Goal: Task Accomplishment & Management: Use online tool/utility

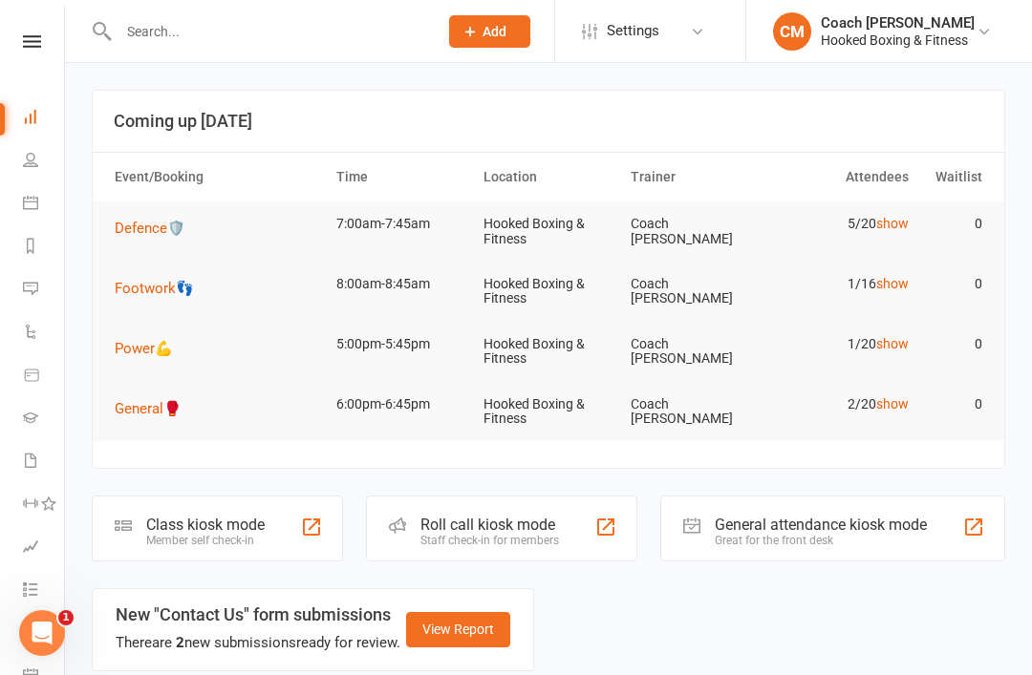
click at [374, 288] on td "8:00am-8:45am" at bounding box center [401, 284] width 147 height 45
click at [229, 275] on td "Footwork👣" at bounding box center [217, 288] width 222 height 53
click at [201, 534] on div "Member self check-in" at bounding box center [205, 540] width 118 height 13
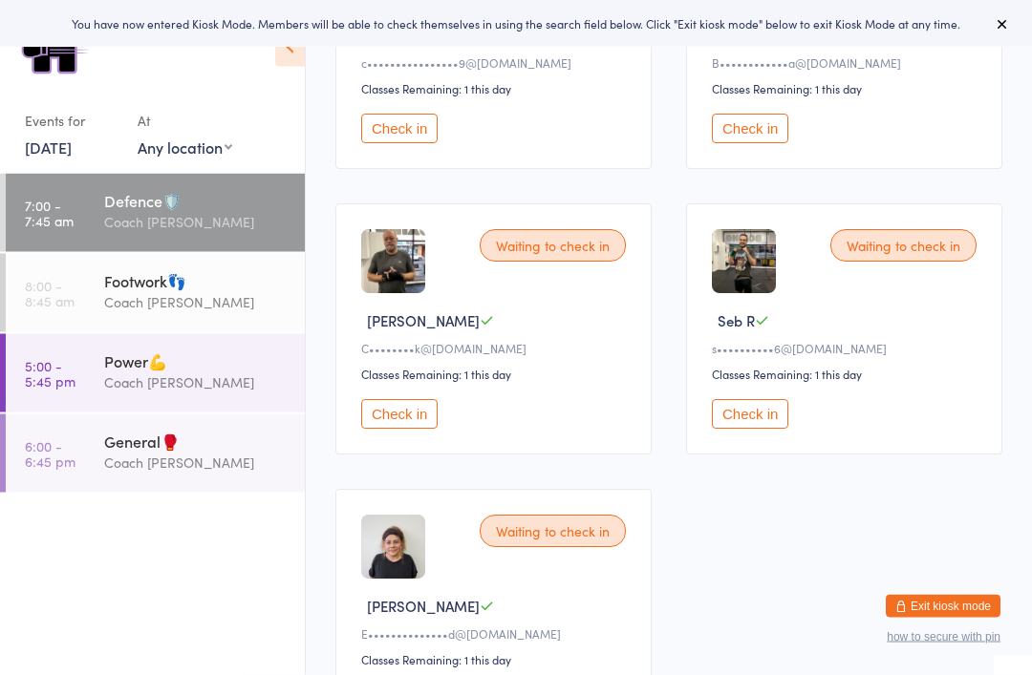
scroll to position [417, 0]
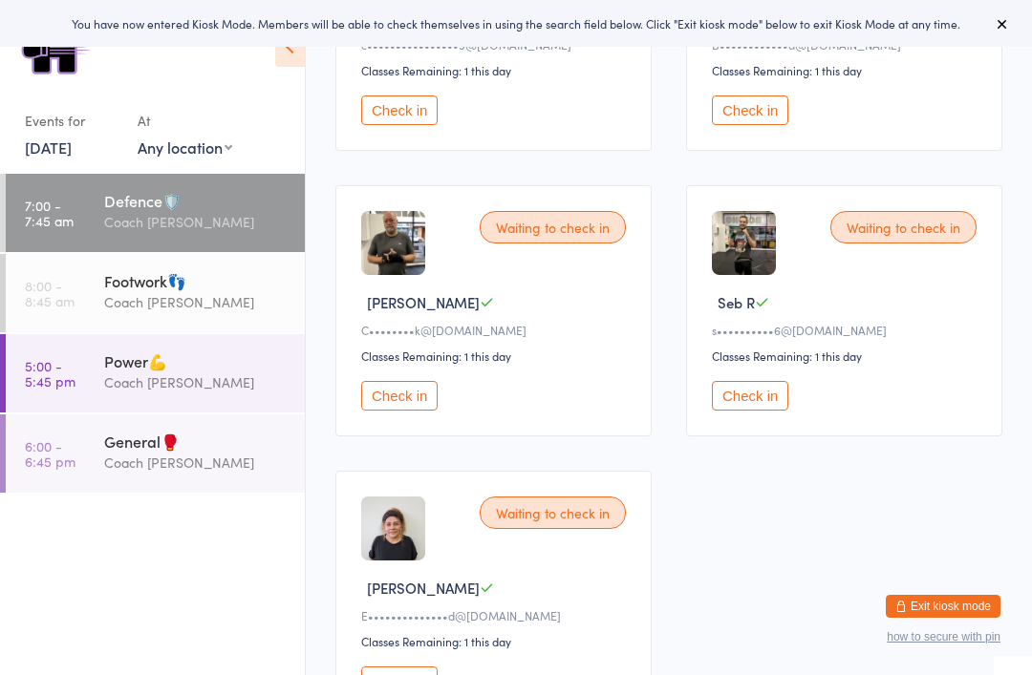
click at [115, 289] on div "Footwork👣" at bounding box center [196, 280] width 184 height 21
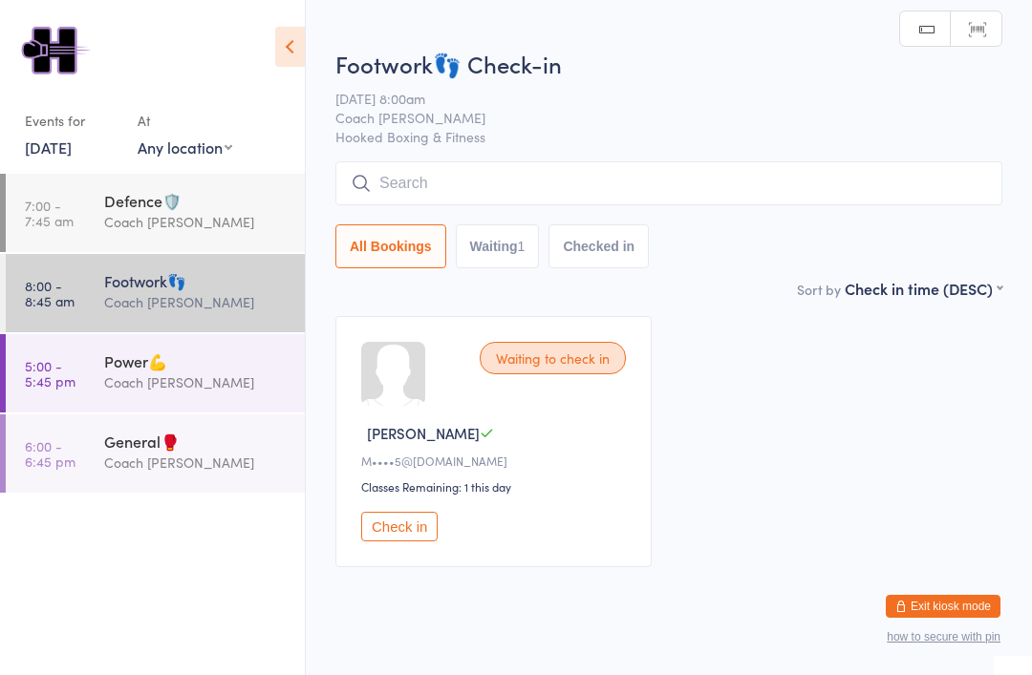
click at [130, 190] on div "Defence🛡️" at bounding box center [196, 200] width 184 height 21
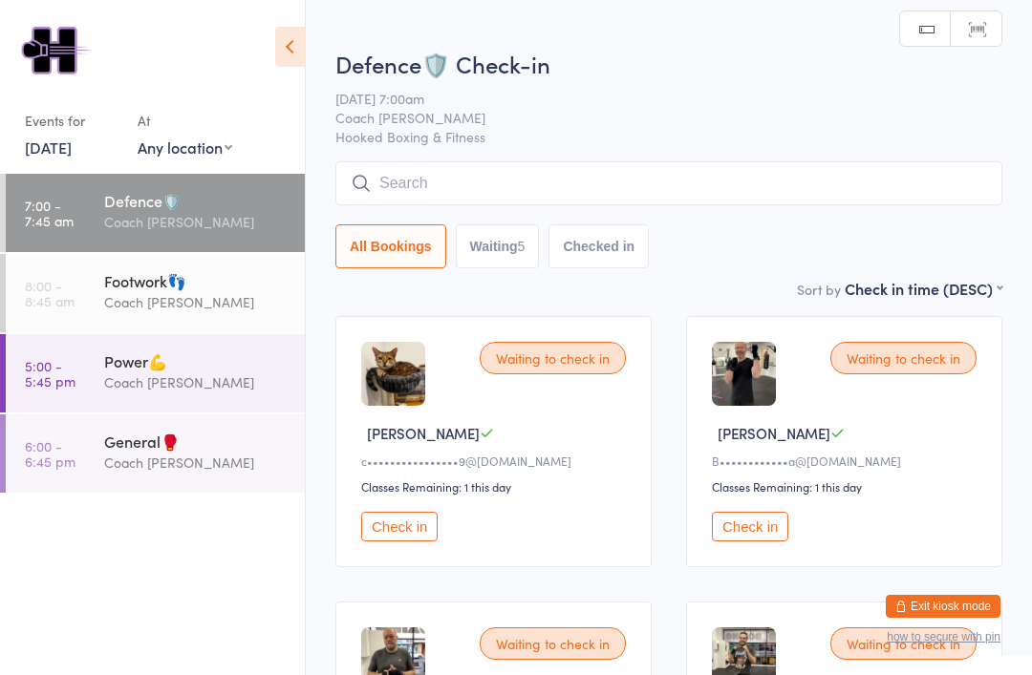
click at [717, 173] on input "search" at bounding box center [668, 183] width 667 height 44
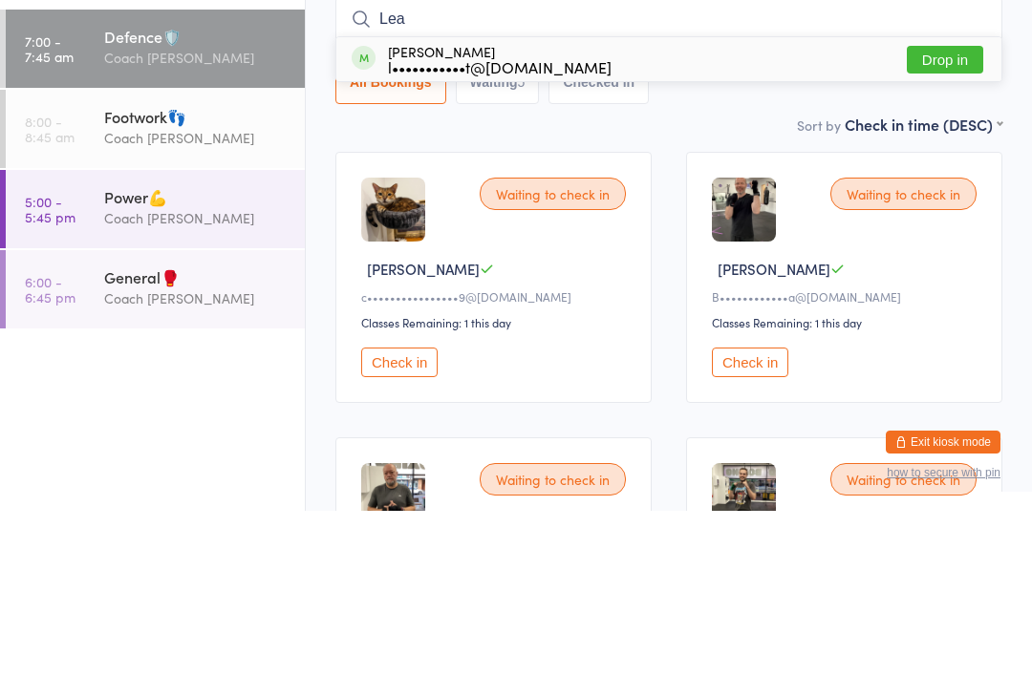
type input "Lea"
click at [587, 202] on div "[PERSON_NAME] l•••••••••••t@[DOMAIN_NAME] Drop in" at bounding box center [668, 224] width 665 height 44
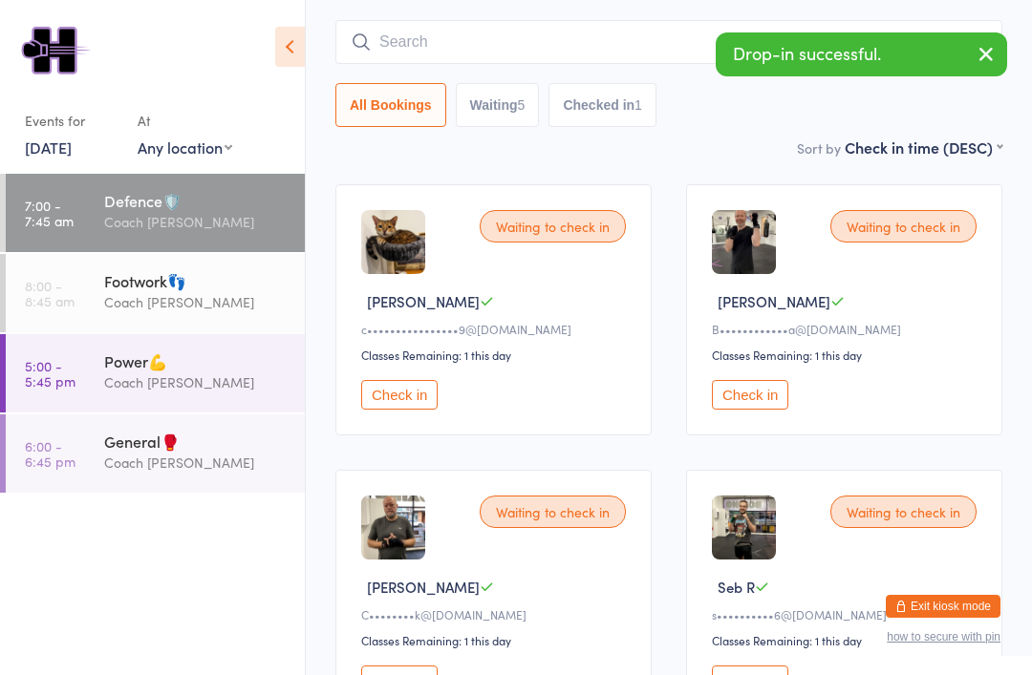
scroll to position [126, 0]
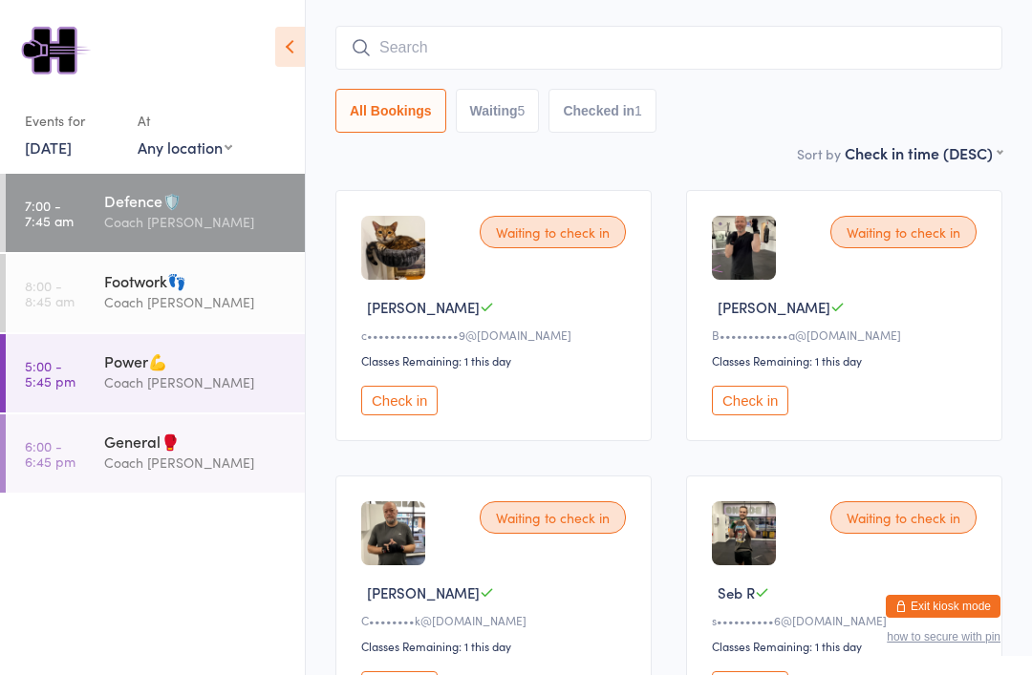
click at [132, 359] on div "Power💪" at bounding box center [196, 361] width 184 height 21
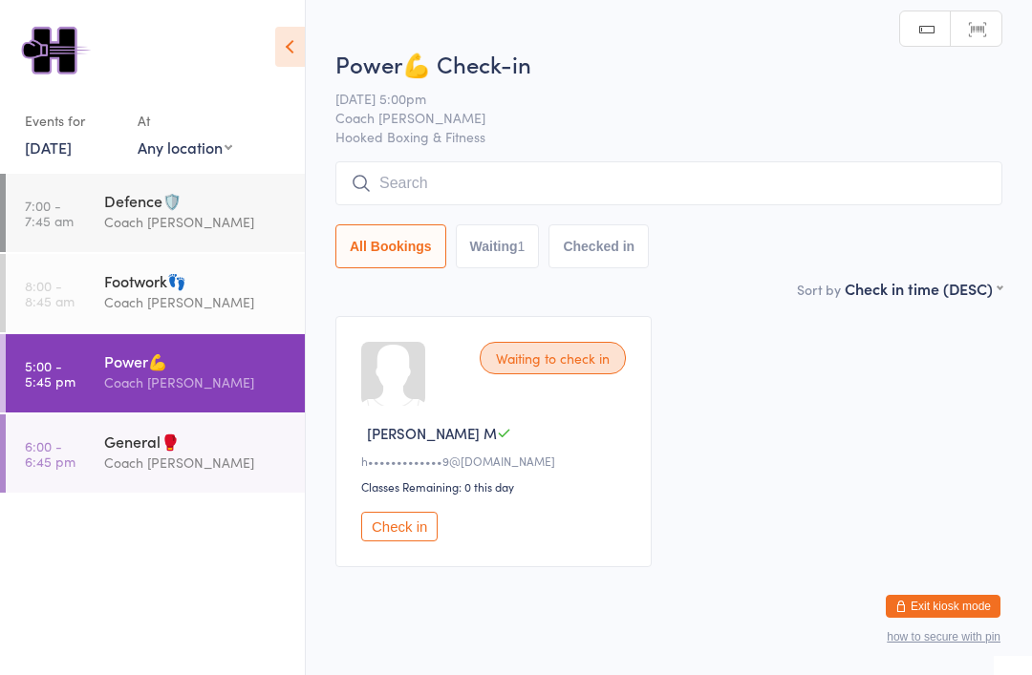
scroll to position [50, 0]
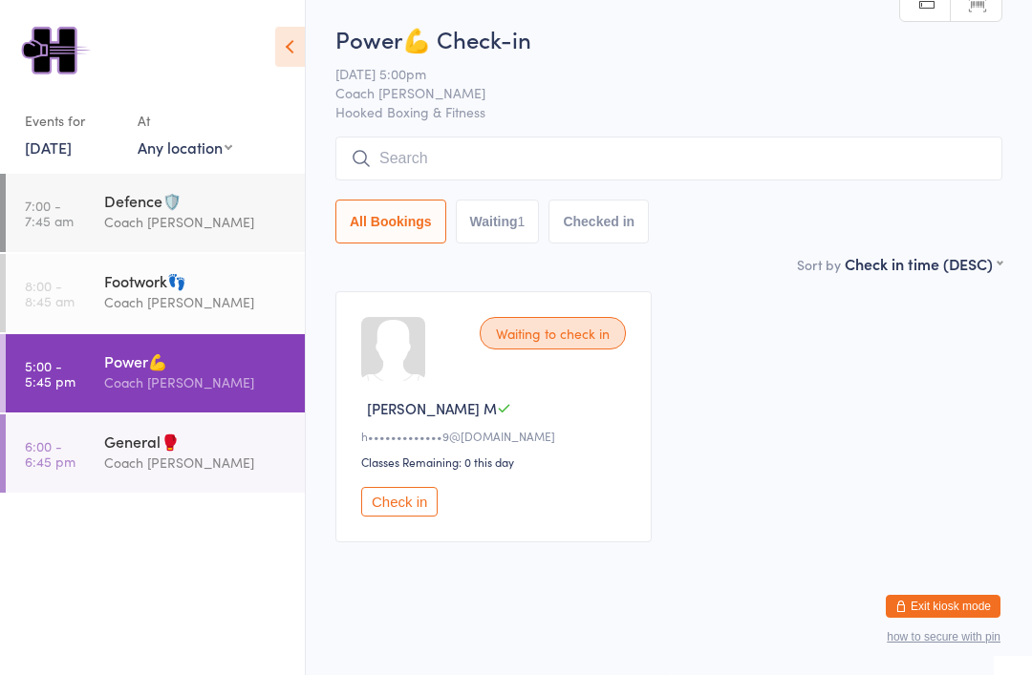
click at [162, 452] on div "General🥊" at bounding box center [196, 441] width 184 height 21
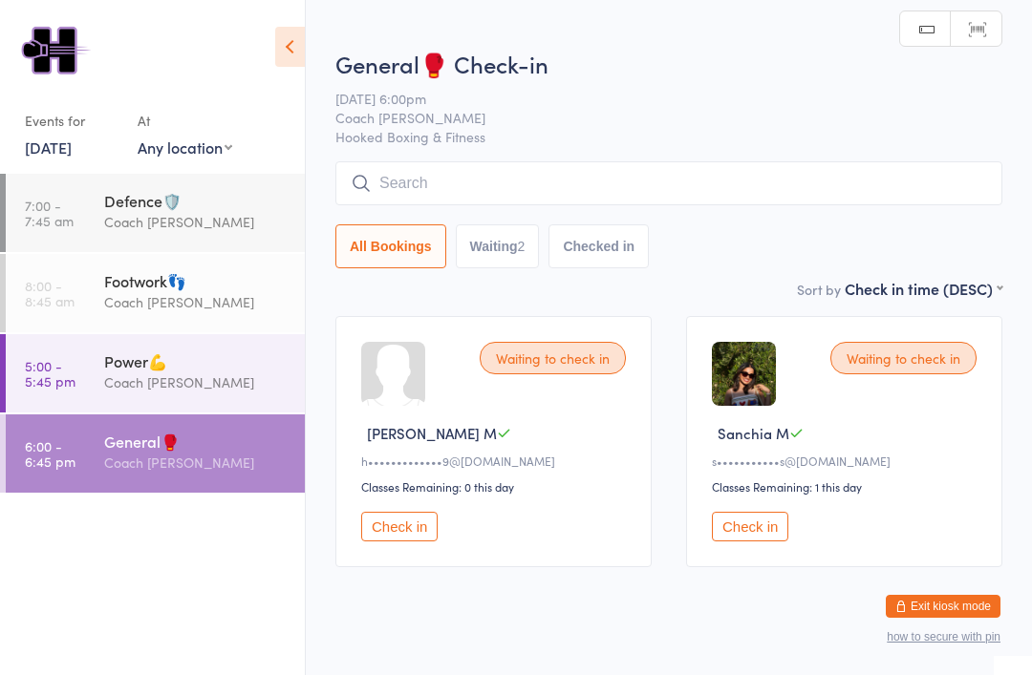
click at [139, 194] on div "Defence🛡️" at bounding box center [196, 200] width 184 height 21
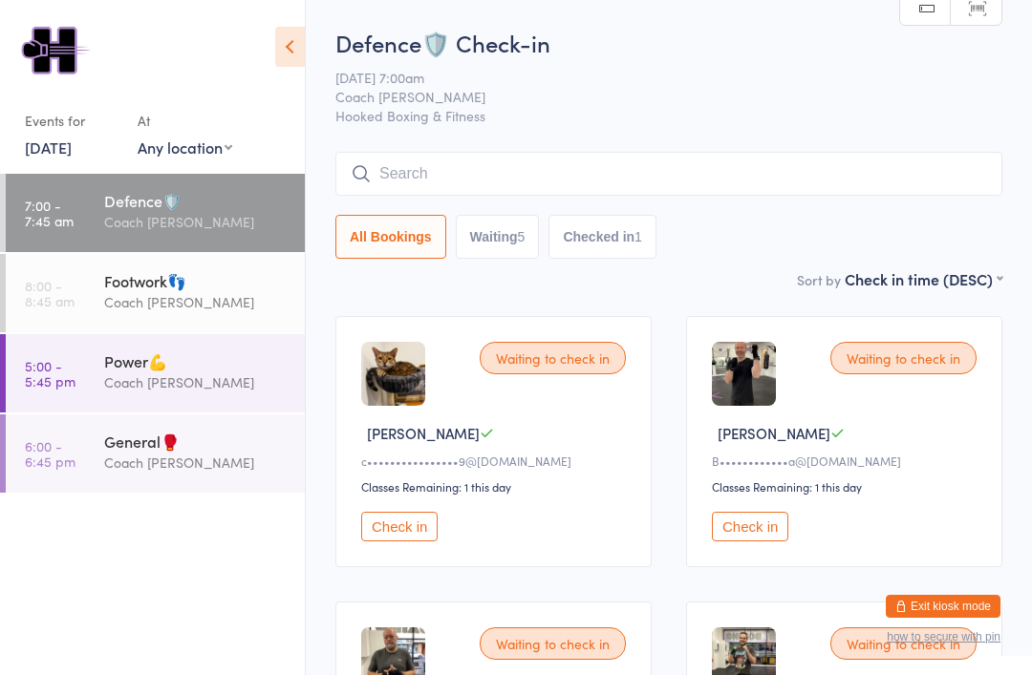
click at [419, 524] on button "Check in" at bounding box center [399, 527] width 76 height 30
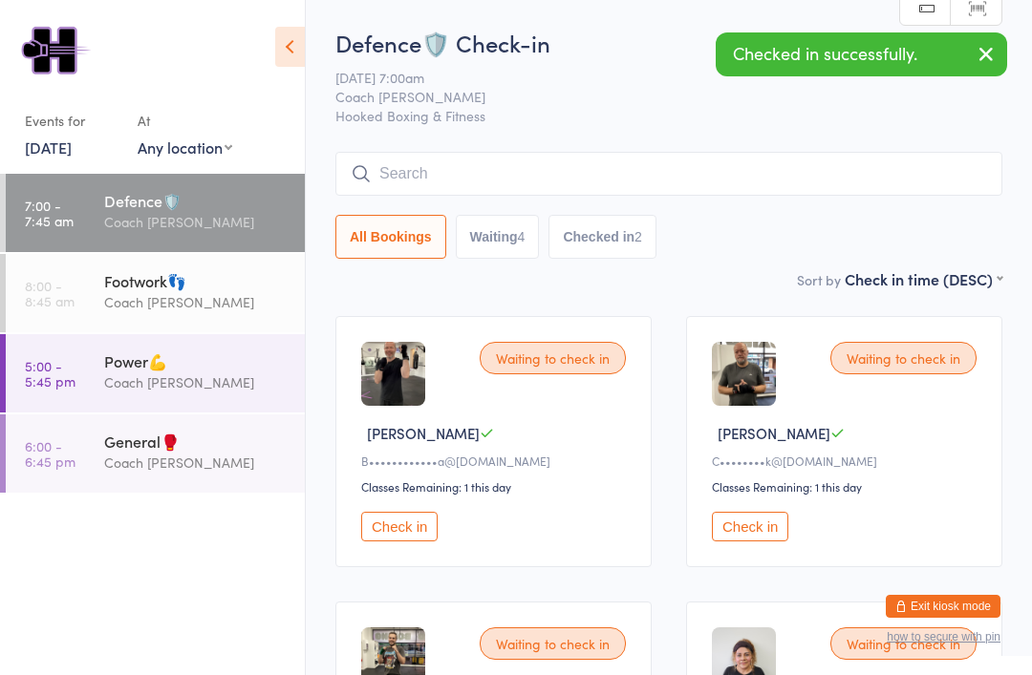
click at [404, 541] on button "Check in" at bounding box center [399, 527] width 76 height 30
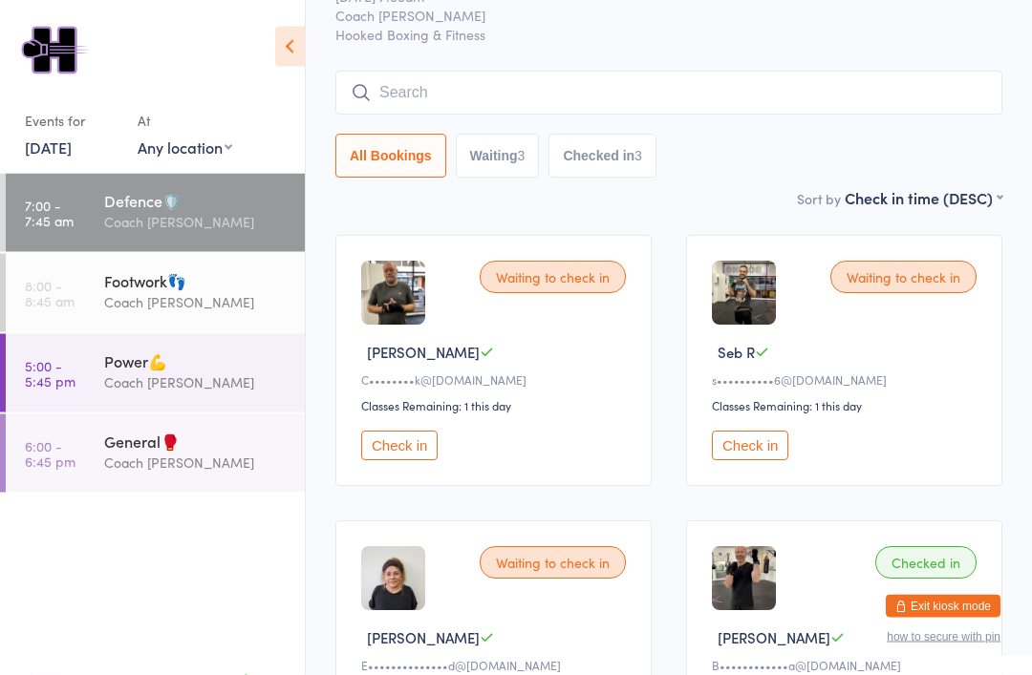
scroll to position [81, 0]
click at [764, 460] on button "Check in" at bounding box center [750, 446] width 76 height 30
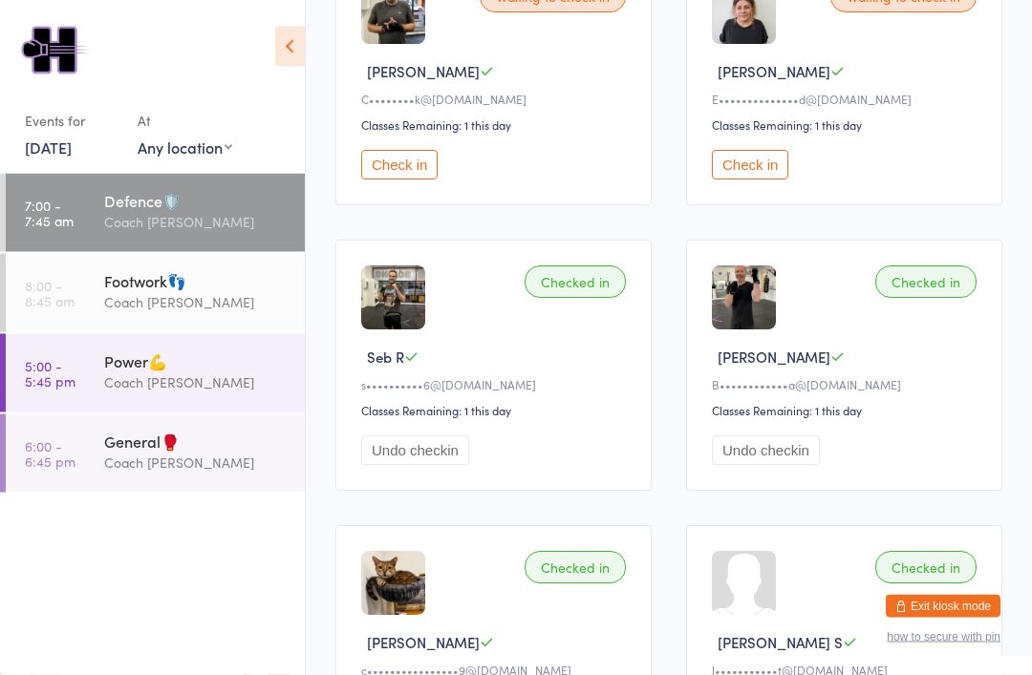
scroll to position [357, 0]
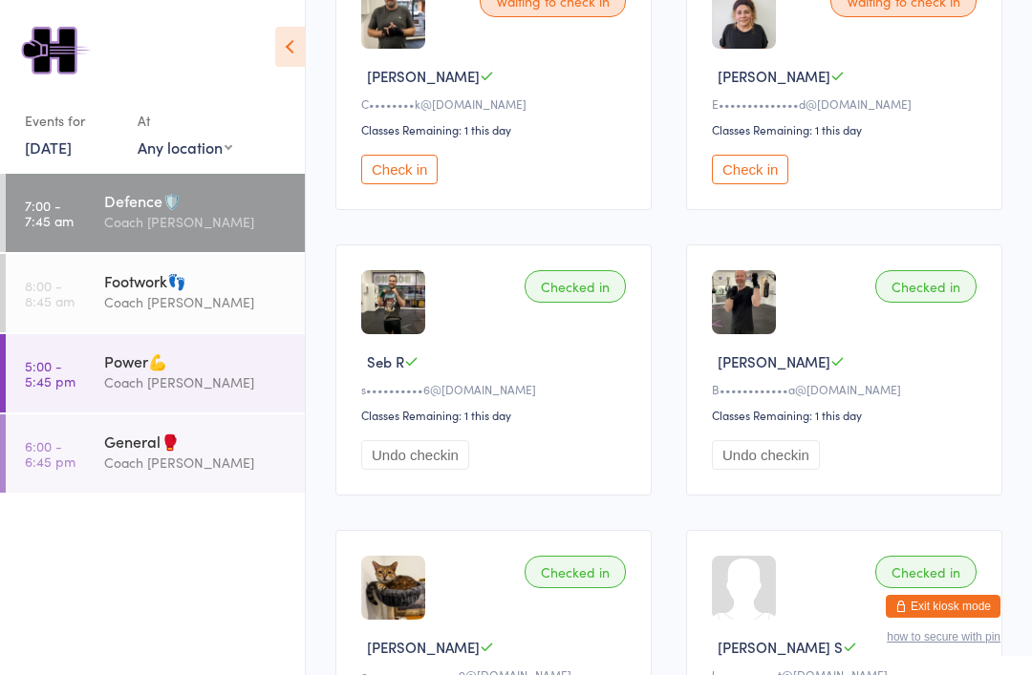
click at [759, 182] on button "Check in" at bounding box center [750, 170] width 76 height 30
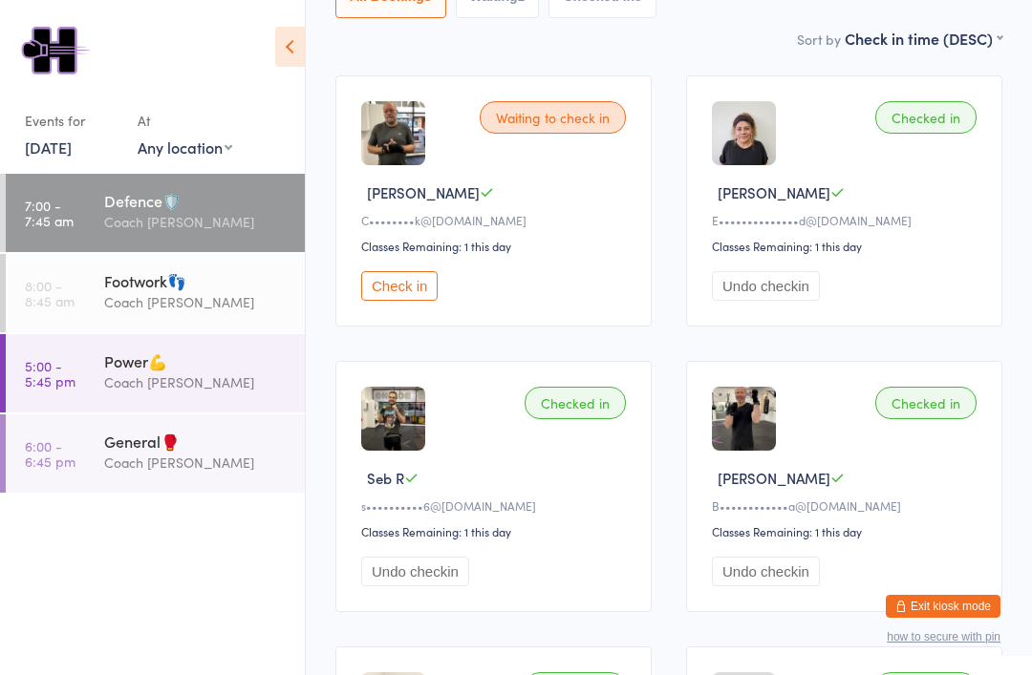
scroll to position [240, 0]
click at [389, 292] on button "Check in" at bounding box center [399, 287] width 76 height 30
